Goal: Transaction & Acquisition: Book appointment/travel/reservation

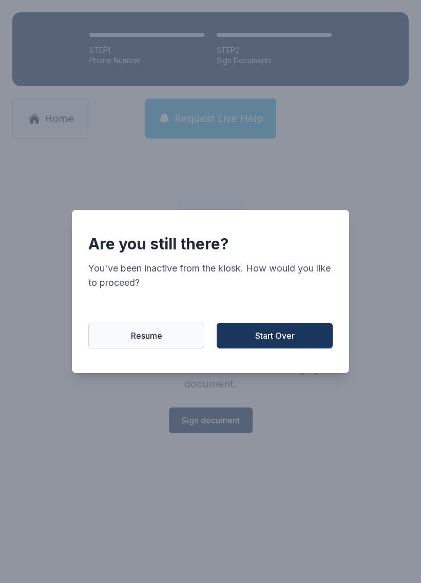
click at [287, 332] on button "Start Over" at bounding box center [275, 336] width 116 height 26
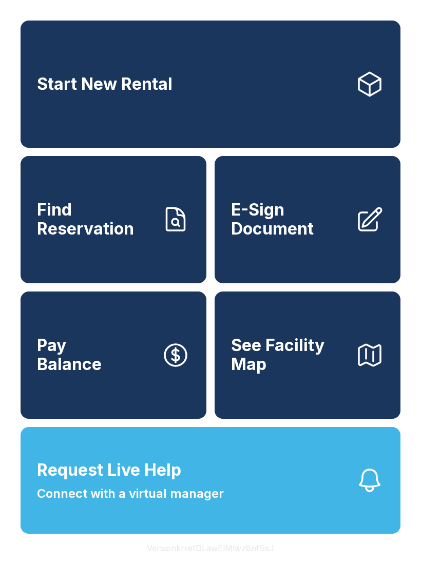
click at [157, 226] on link "Find Reservation" at bounding box center [114, 219] width 186 height 127
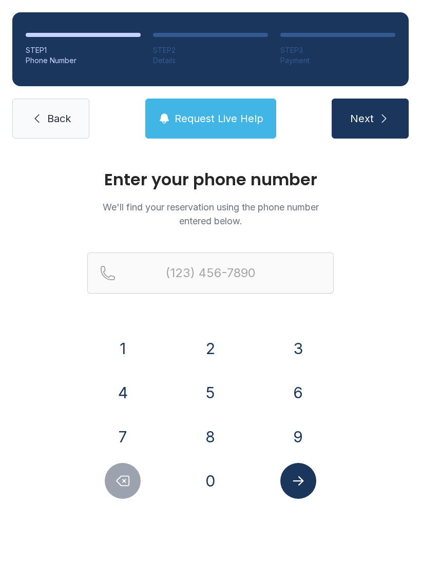
click at [308, 389] on button "6" at bounding box center [298, 393] width 36 height 36
click at [216, 477] on button "0" at bounding box center [210, 481] width 36 height 36
click at [308, 347] on button "3" at bounding box center [298, 349] width 36 height 36
click at [209, 352] on button "2" at bounding box center [210, 349] width 36 height 36
click at [302, 351] on button "3" at bounding box center [298, 349] width 36 height 36
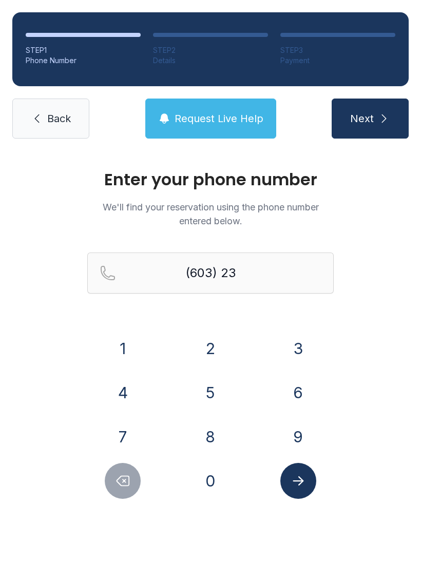
click at [131, 346] on button "1" at bounding box center [123, 349] width 36 height 36
click at [133, 392] on button "4" at bounding box center [123, 393] width 36 height 36
click at [216, 394] on button "5" at bounding box center [210, 393] width 36 height 36
click at [303, 429] on button "9" at bounding box center [298, 437] width 36 height 36
click at [218, 439] on button "8" at bounding box center [210, 437] width 36 height 36
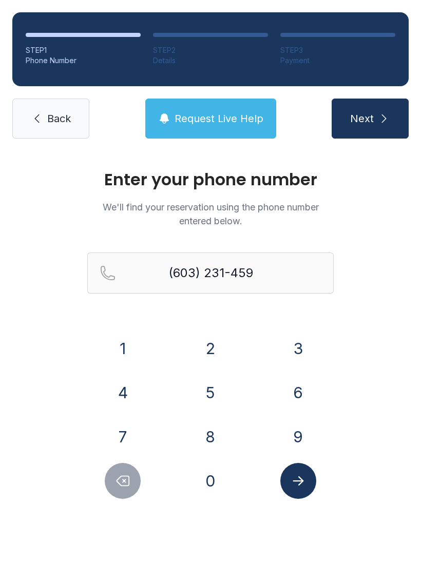
type input "[PHONE_NUMBER]"
click at [378, 121] on icon "submit" at bounding box center [384, 118] width 12 height 12
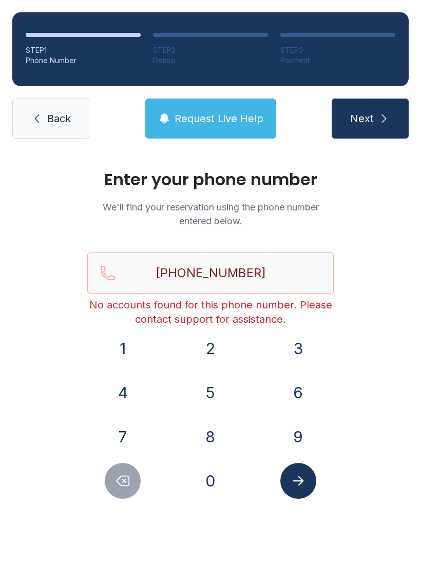
click at [52, 114] on span "Back" at bounding box center [59, 118] width 24 height 14
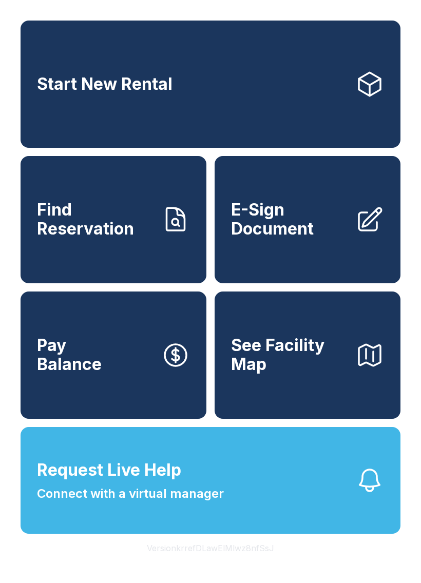
click at [246, 103] on link "Start New Rental" at bounding box center [211, 84] width 380 height 127
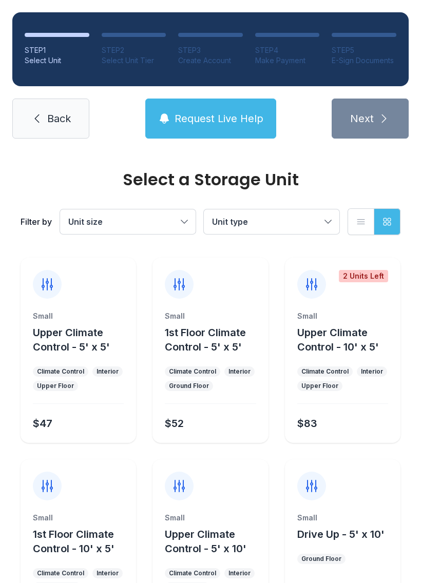
click at [321, 222] on button "Unit type" at bounding box center [271, 221] width 135 height 25
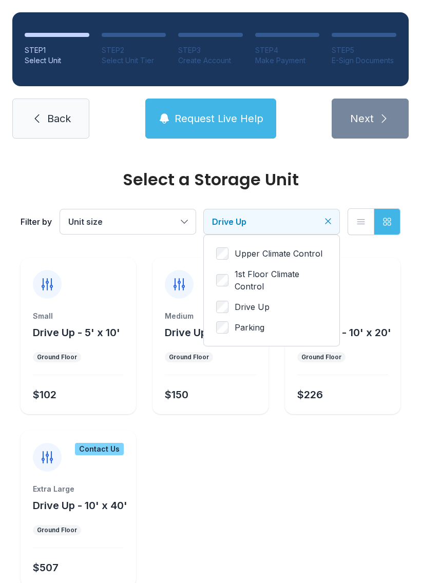
click at [167, 226] on span "Unit size" at bounding box center [122, 222] width 109 height 12
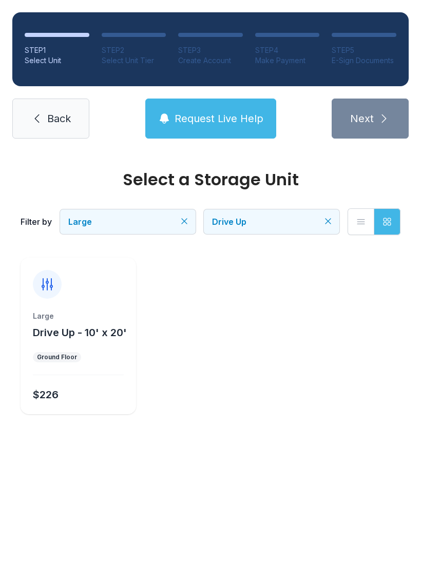
click at [178, 226] on button "Large" at bounding box center [127, 221] width 135 height 25
click at [109, 273] on span "Medium" at bounding box center [106, 274] width 31 height 12
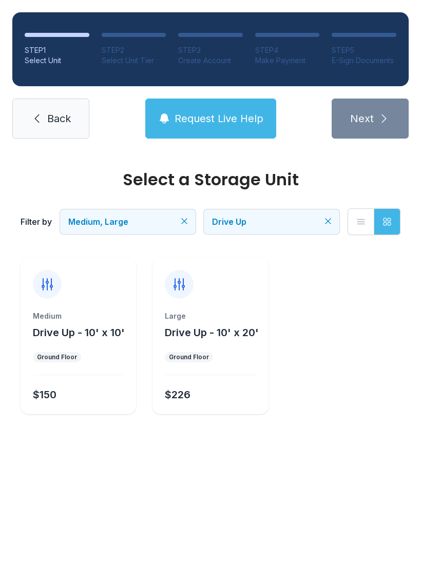
click at [202, 523] on main "Select a Storage Unit Filter by Medium, Large Drive Up List view Grid view Medi…" at bounding box center [210, 367] width 421 height 432
click at [45, 118] on link "Back" at bounding box center [50, 119] width 77 height 40
